Goal: Task Accomplishment & Management: Manage account settings

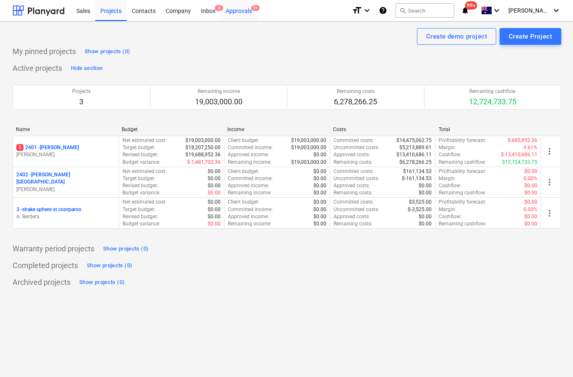
click at [239, 13] on div "Approvals 9+" at bounding box center [239, 10] width 36 height 21
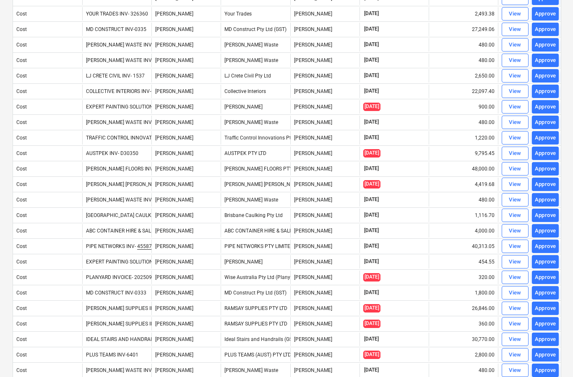
scroll to position [136, 0]
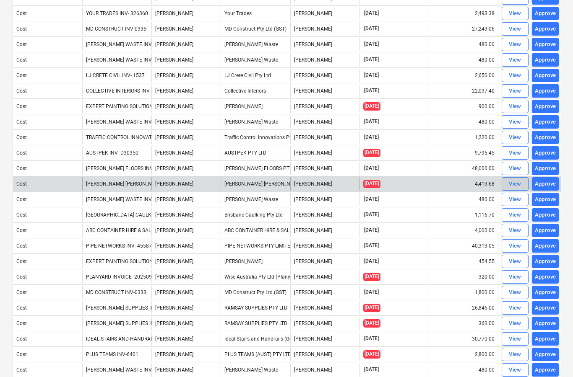
click at [511, 187] on div "View" at bounding box center [515, 185] width 13 height 10
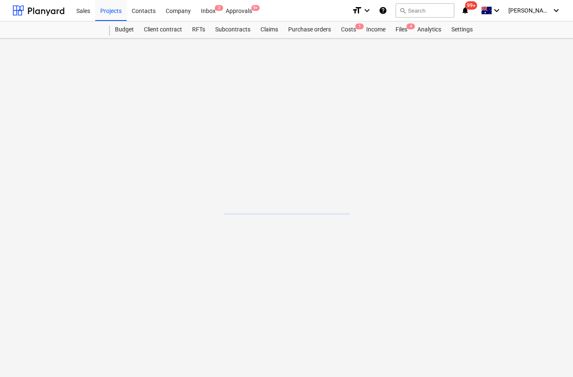
scroll to position [34, 0]
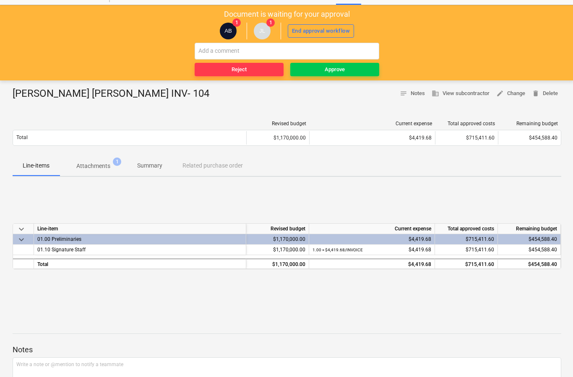
click at [101, 165] on p "Attachments" at bounding box center [93, 166] width 34 height 9
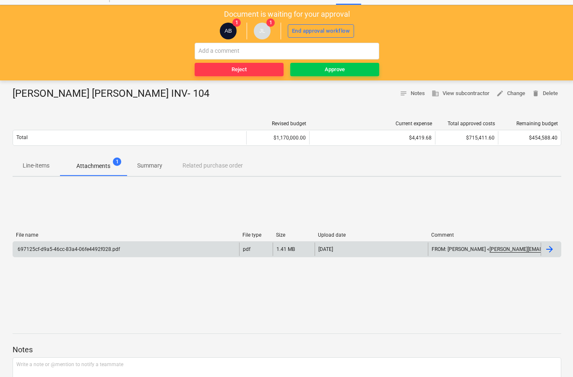
click at [549, 256] on div at bounding box center [551, 249] width 20 height 13
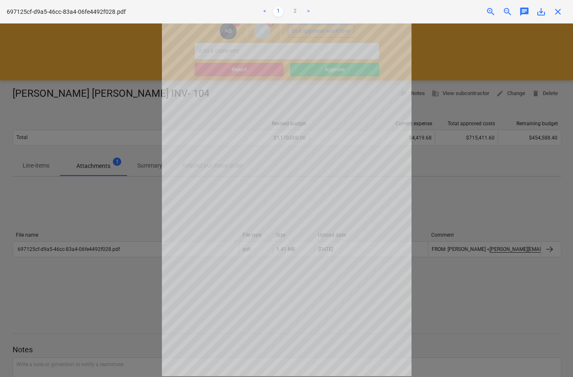
click at [561, 8] on span "close" at bounding box center [558, 12] width 10 height 10
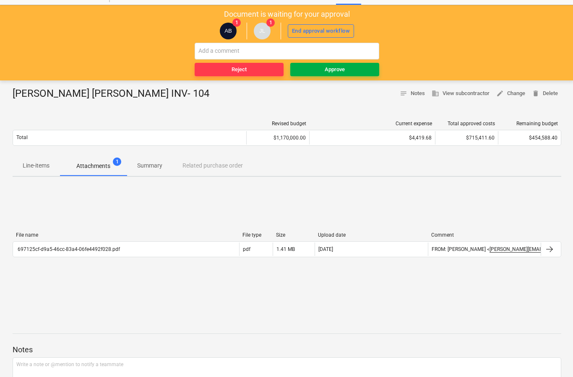
click at [335, 74] on button "Approve" at bounding box center [334, 69] width 89 height 13
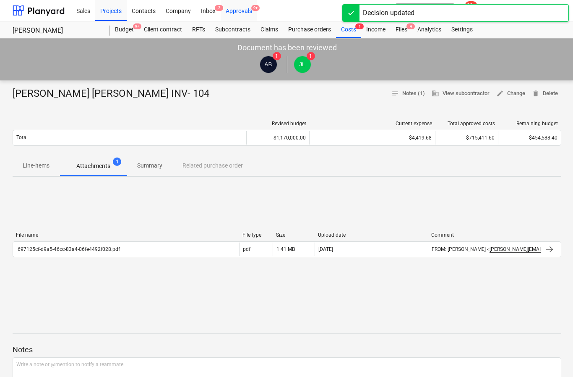
click at [250, 13] on div "Approvals 9+" at bounding box center [239, 10] width 36 height 21
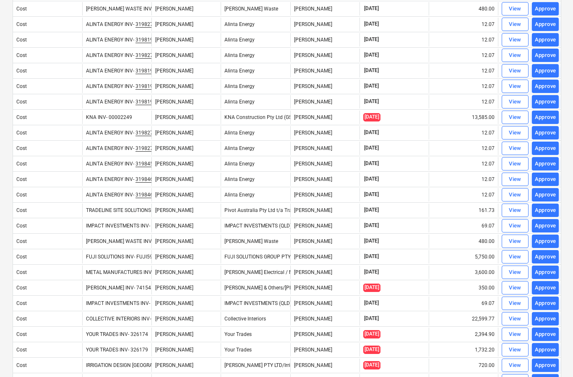
scroll to position [508, 0]
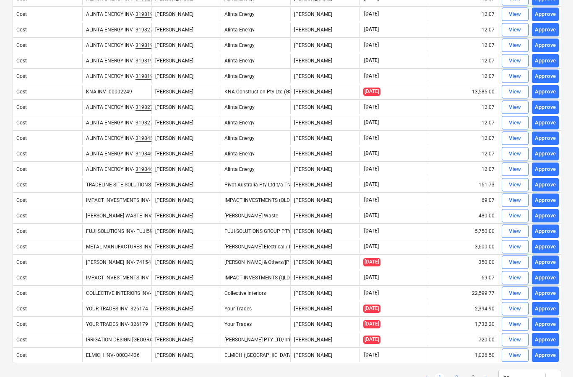
click at [452, 377] on link "2" at bounding box center [456, 379] width 10 height 10
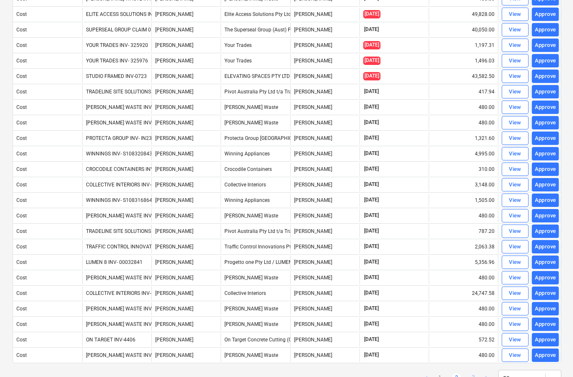
click at [470, 377] on link "3" at bounding box center [473, 379] width 10 height 10
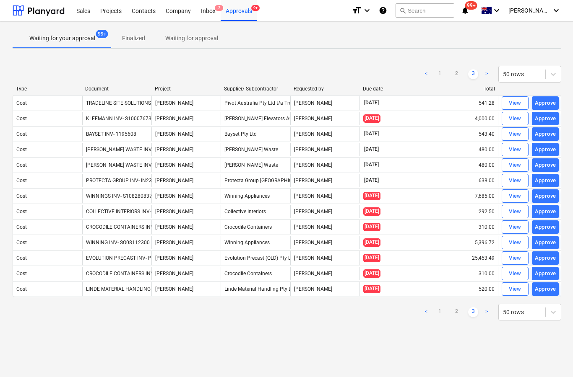
scroll to position [34, 0]
